Goal: Task Accomplishment & Management: Manage account settings

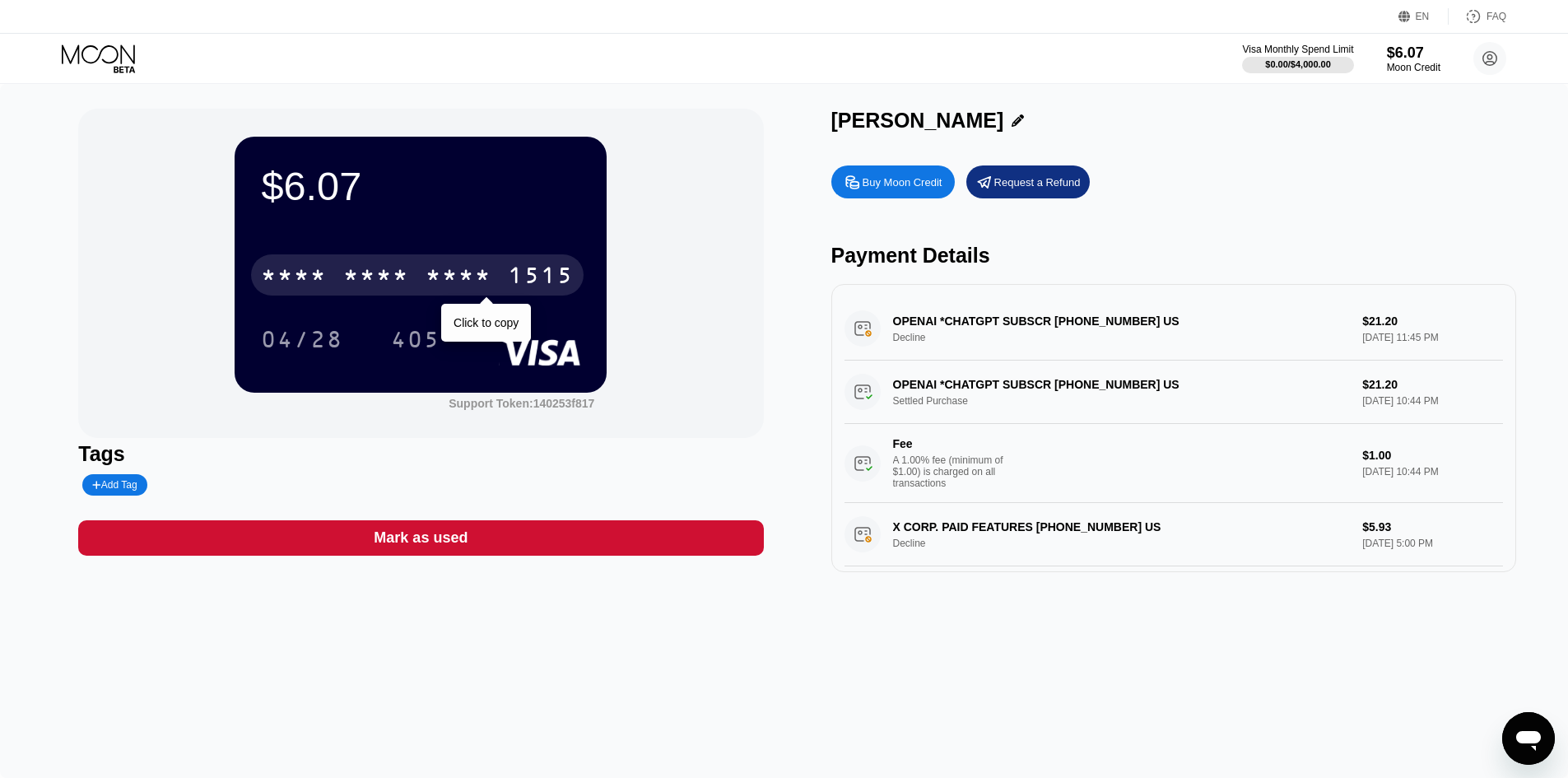
click at [476, 287] on div "* * * *" at bounding box center [458, 278] width 65 height 27
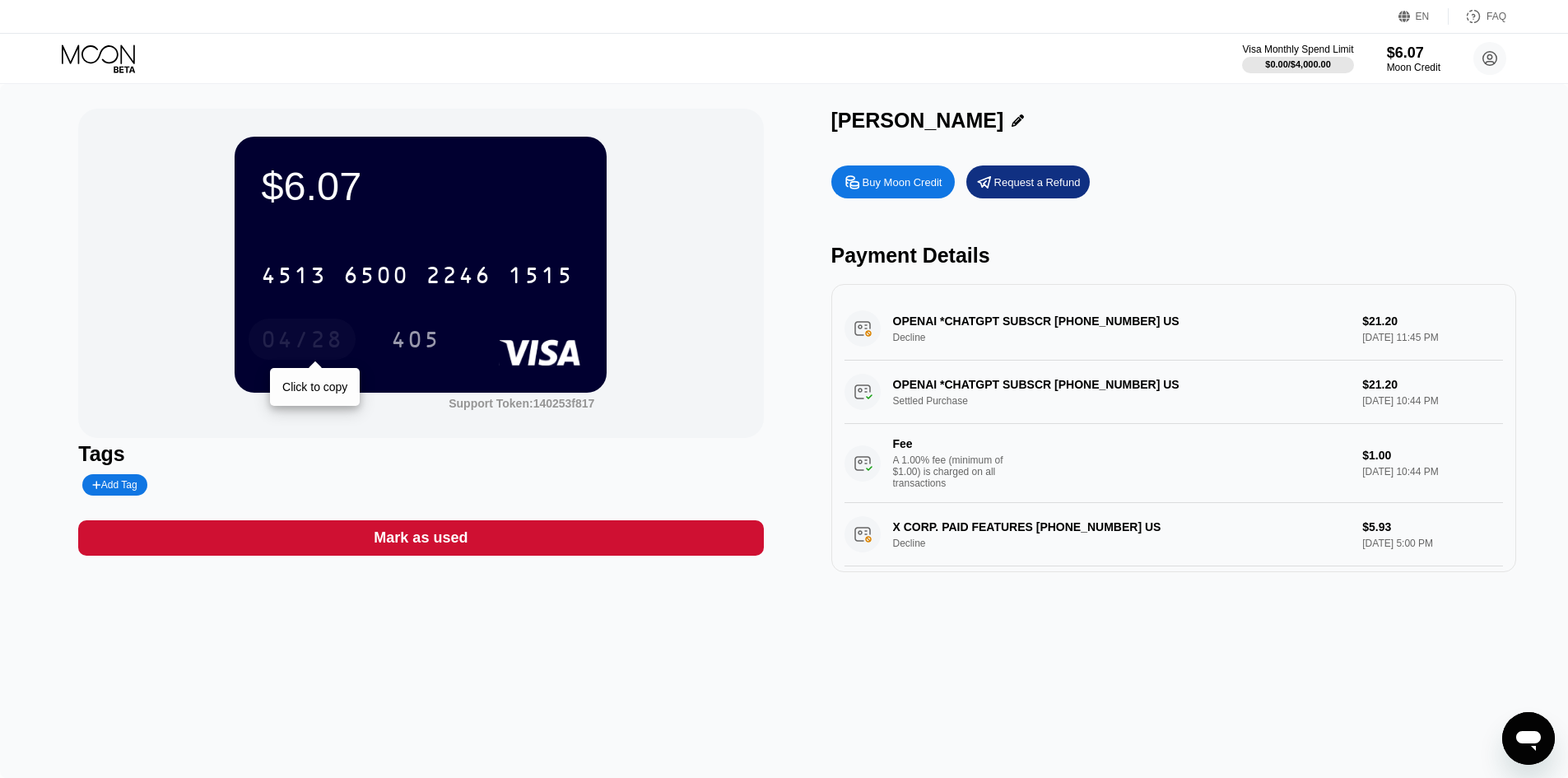
click at [300, 345] on div "04/28" at bounding box center [301, 342] width 82 height 27
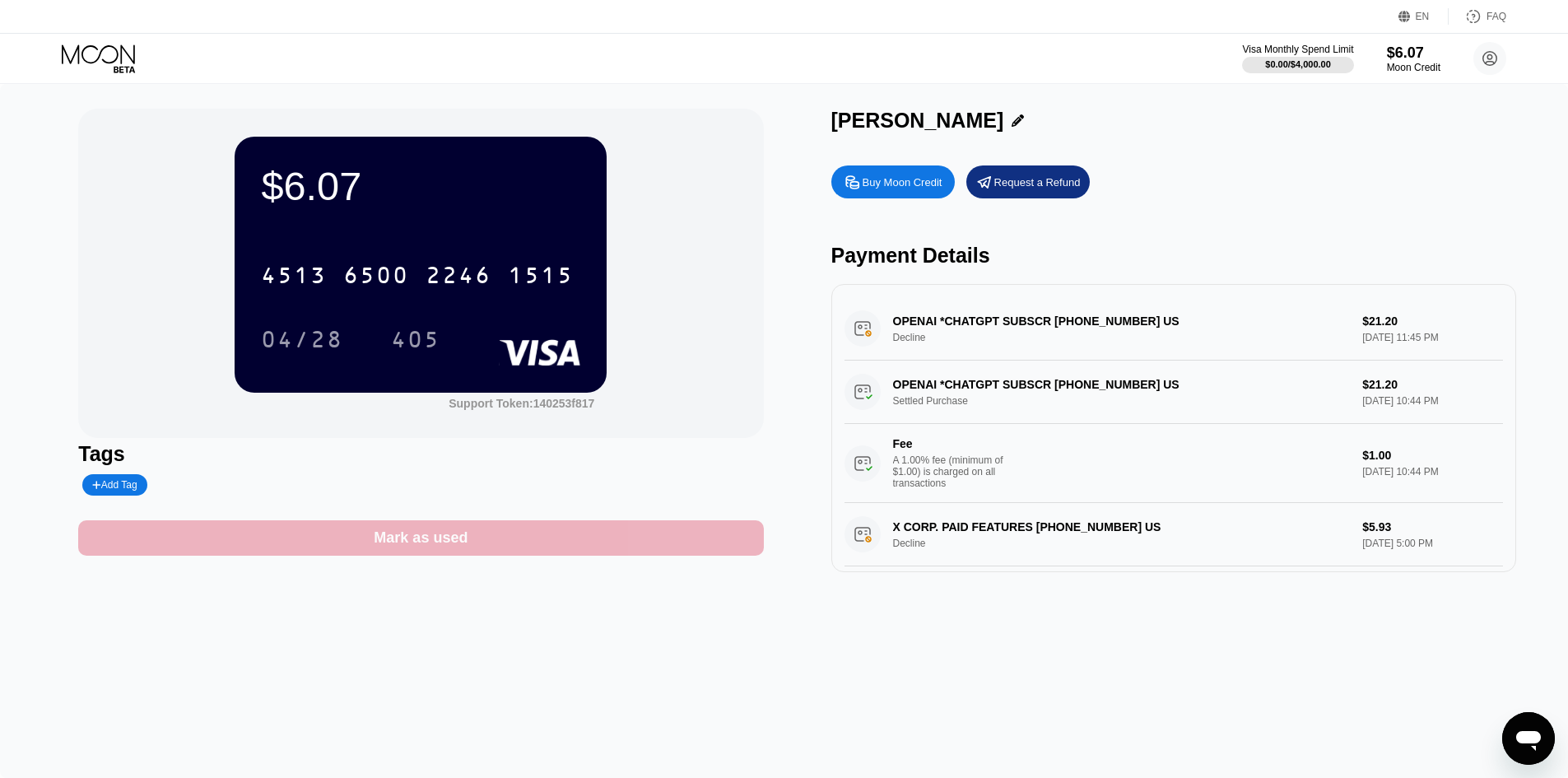
click at [475, 550] on div "Mark as used" at bounding box center [420, 538] width 685 height 35
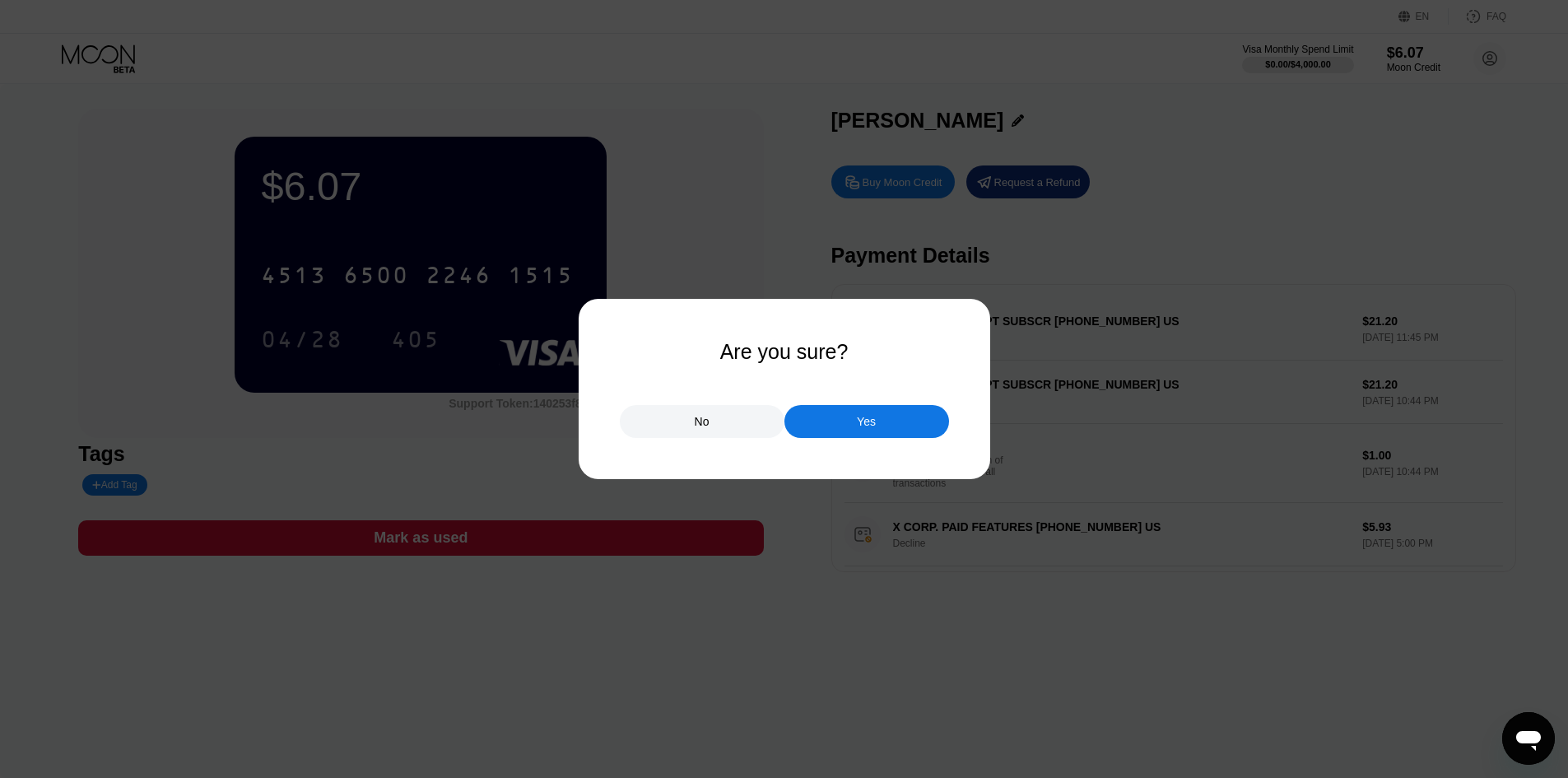
click at [724, 422] on div "No" at bounding box center [702, 421] width 164 height 33
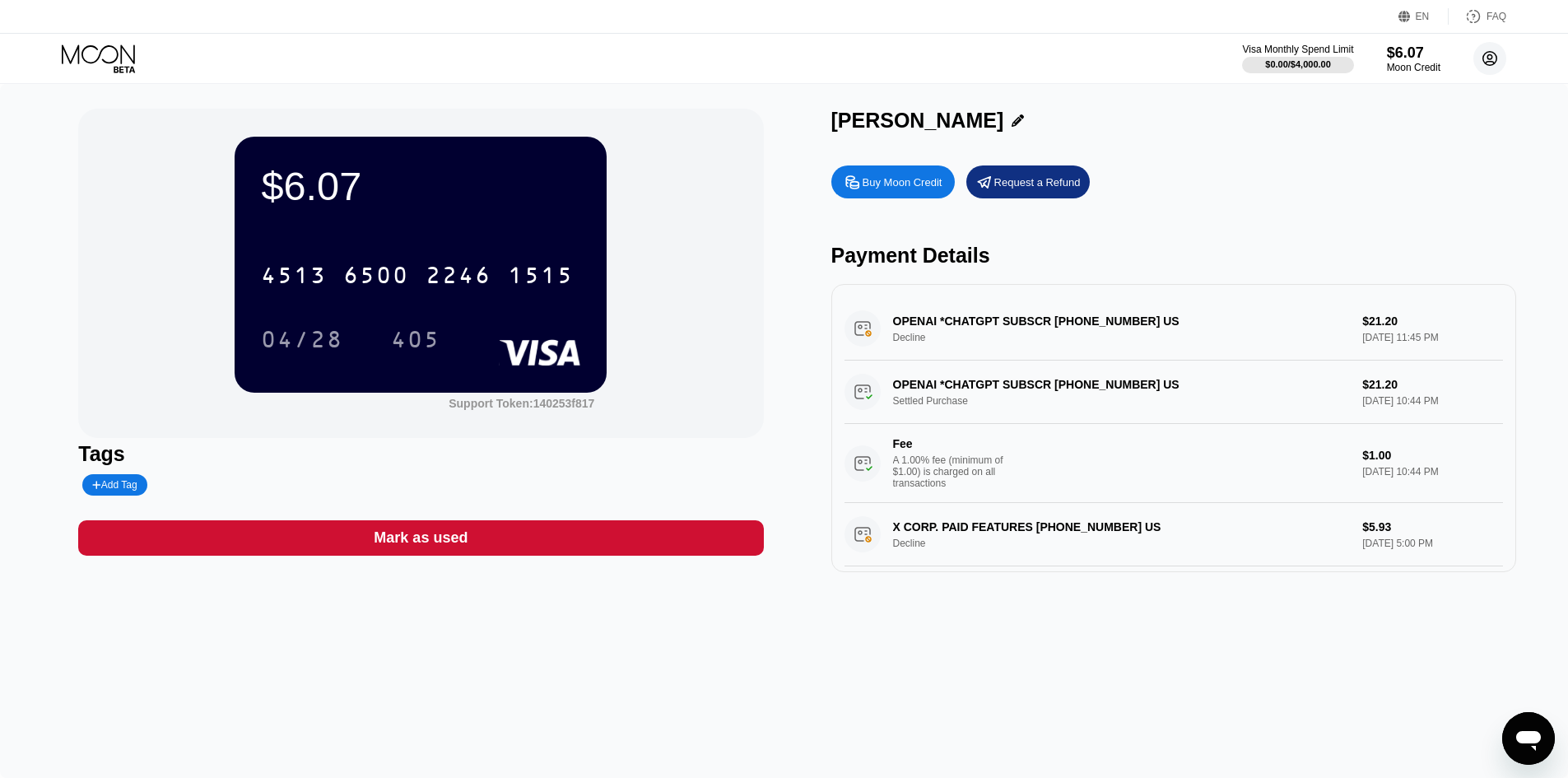
click at [1485, 55] on circle at bounding box center [1489, 57] width 33 height 33
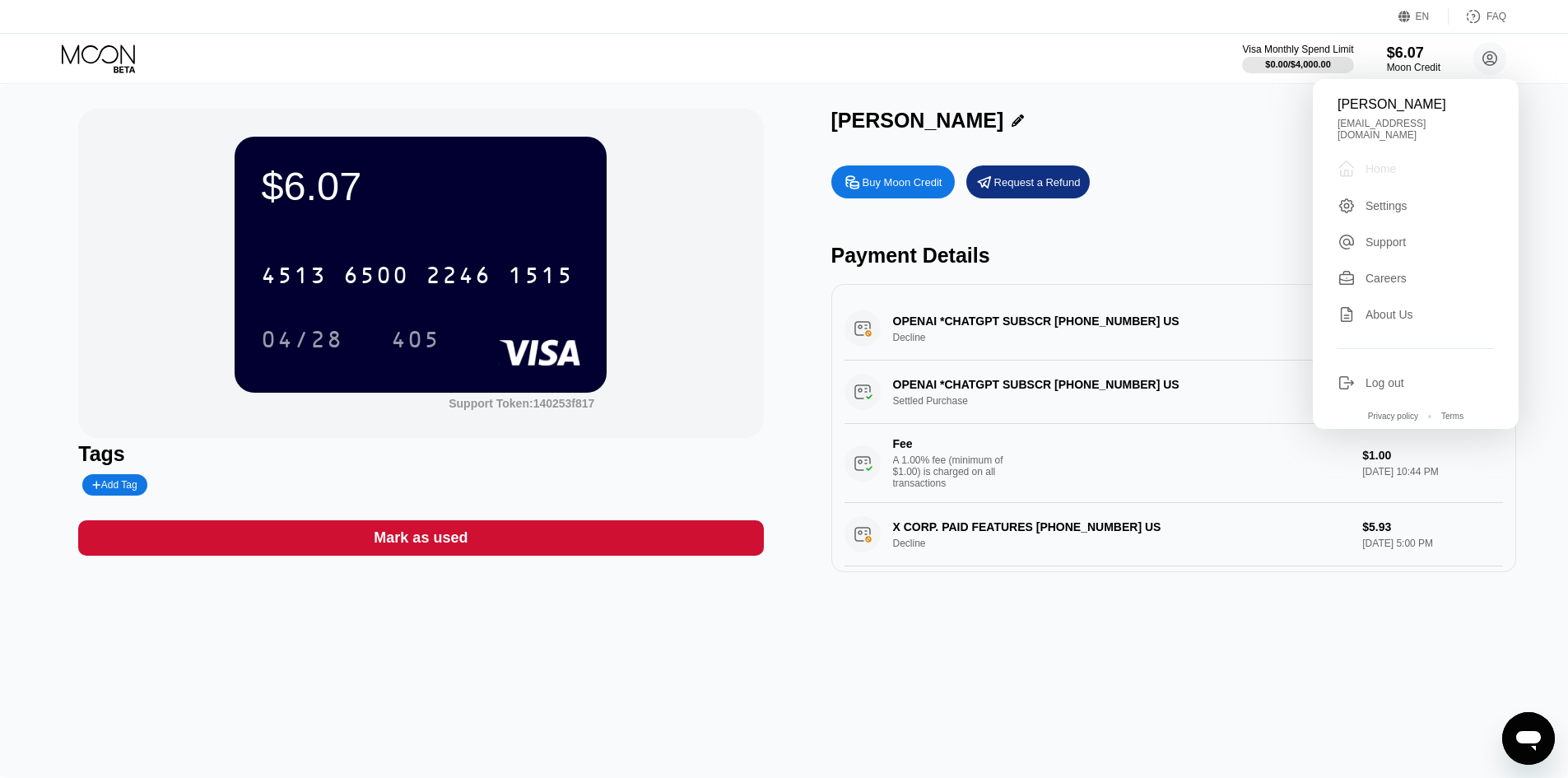
click at [1358, 166] on div "" at bounding box center [1351, 169] width 28 height 19
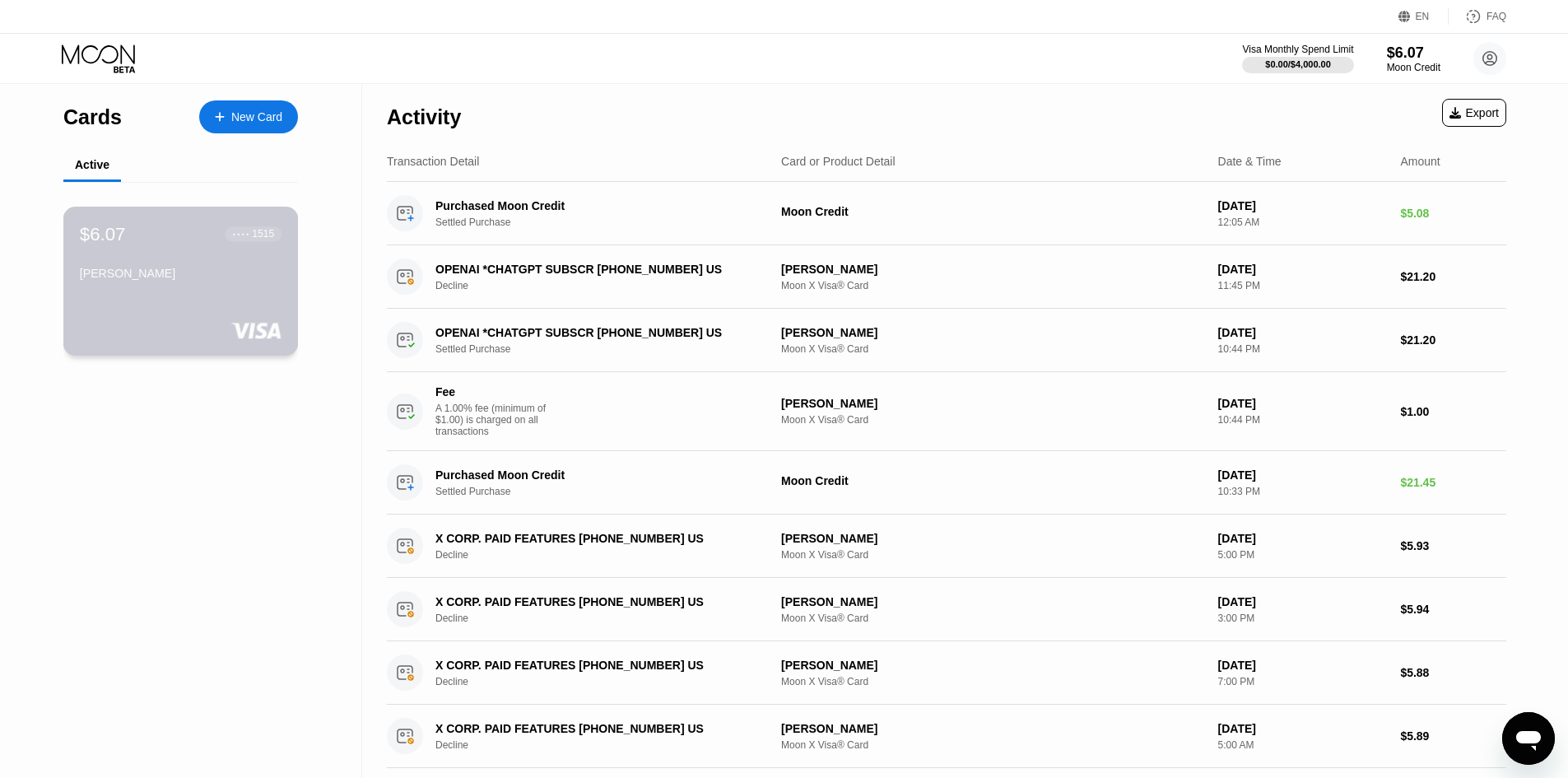
click at [237, 280] on div "[PERSON_NAME]" at bounding box center [180, 273] width 202 height 13
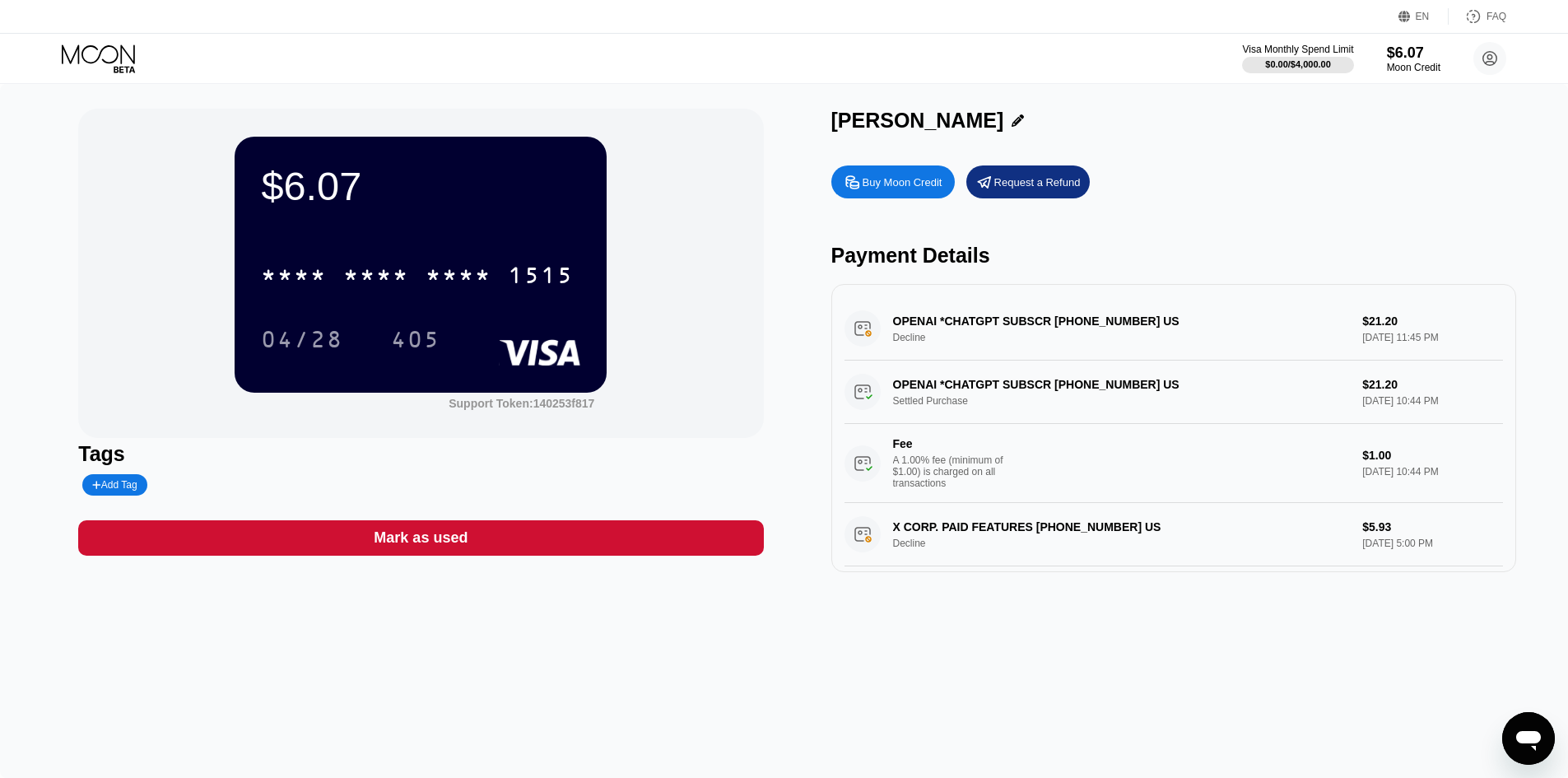
click at [1229, 330] on div "OPENAI *CHATGPT SUBSCR [PHONE_NUMBER] US Decline $21.20 [DATE] 11:45 PM" at bounding box center [1173, 329] width 658 height 64
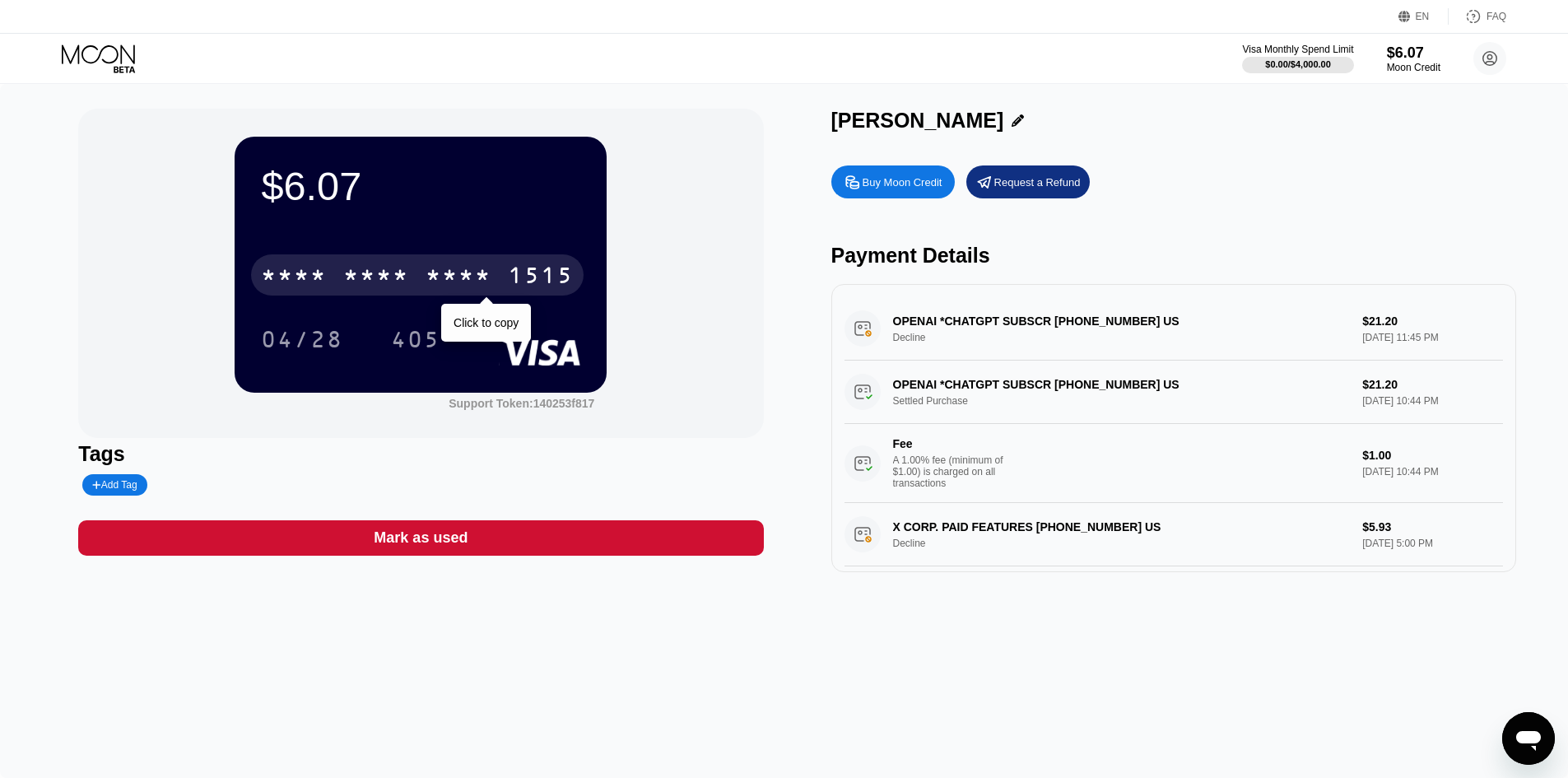
click at [381, 294] on div "* * * * * * * * * * * * 1515" at bounding box center [417, 275] width 332 height 42
